Goal: Entertainment & Leisure: Consume media (video, audio)

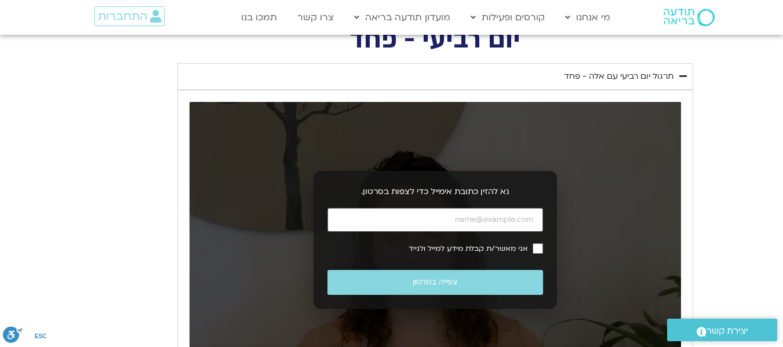
scroll to position [478, 0]
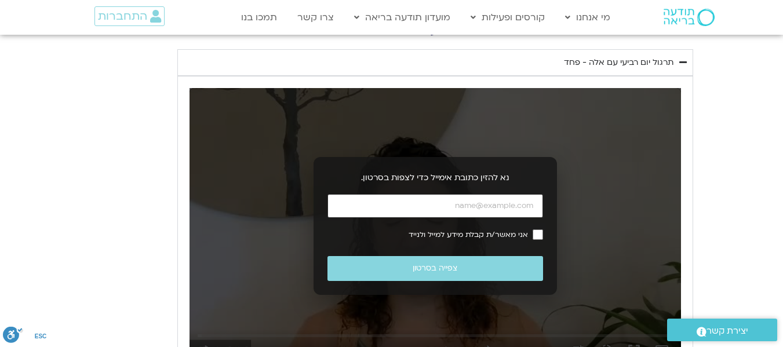
click at [428, 213] on input "כתובת אימייל" at bounding box center [435, 206] width 216 height 24
type input "[EMAIL_ADDRESS][DOMAIN_NAME]"
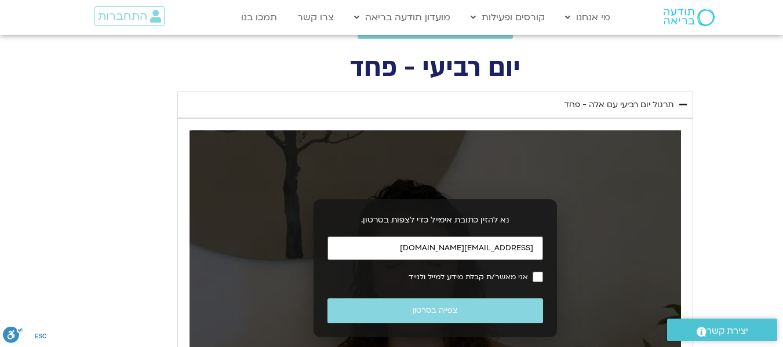
scroll to position [450, 0]
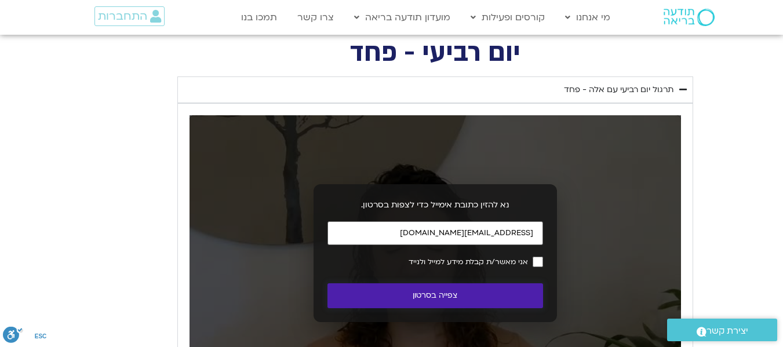
click at [440, 294] on button "צפייה בסרטון" at bounding box center [435, 295] width 216 height 25
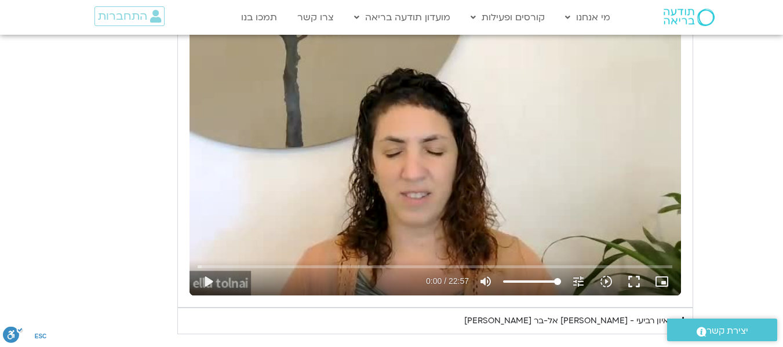
scroll to position [546, 0]
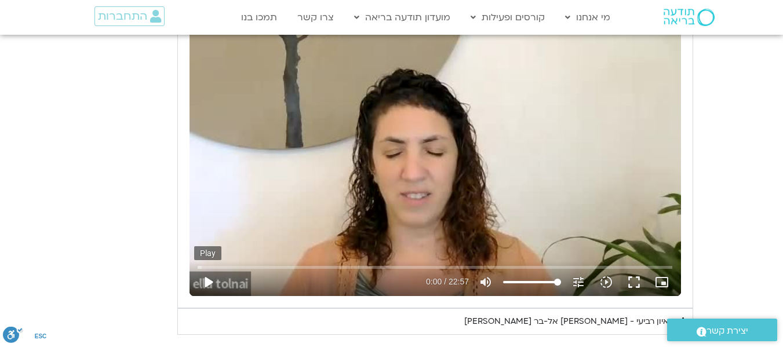
click at [212, 283] on button "play_arrow" at bounding box center [208, 282] width 28 height 28
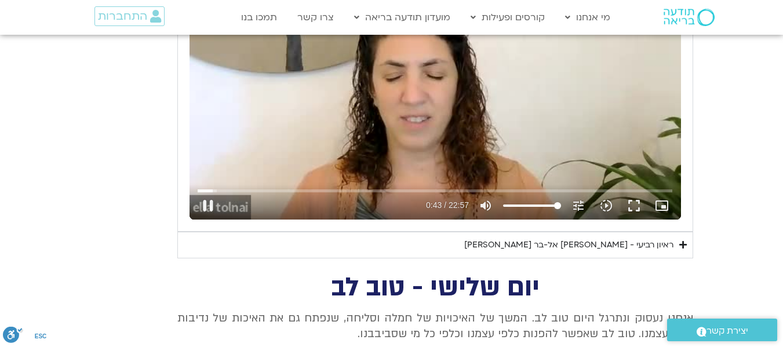
scroll to position [624, 0]
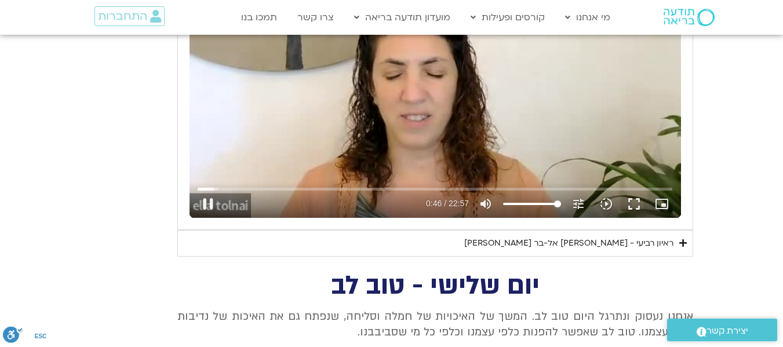
type input "46.950179"
click at [685, 241] on icon "Accordion. Open links with Enter or Space, close with Escape, and navigate with…" at bounding box center [683, 243] width 8 height 9
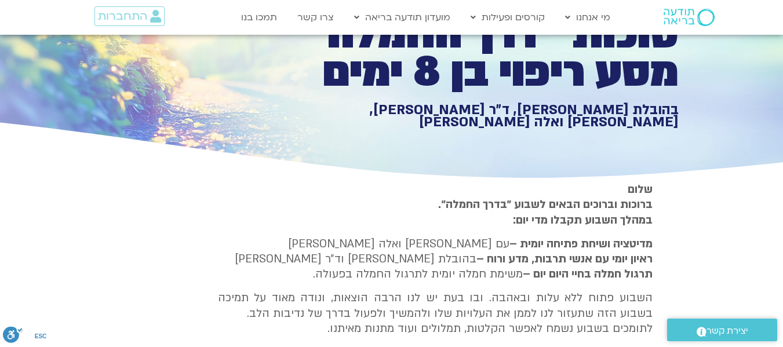
scroll to position [0, 0]
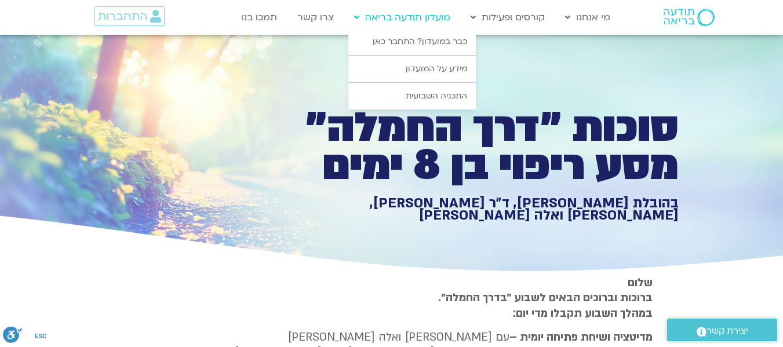
type input "1377.76"
